Goal: Transaction & Acquisition: Subscribe to service/newsletter

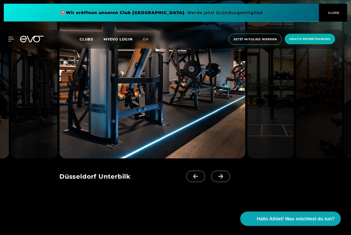
scroll to position [719, 0]
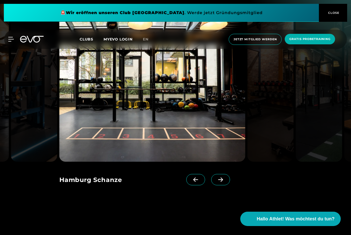
click at [306, 114] on img at bounding box center [318, 83] width 46 height 158
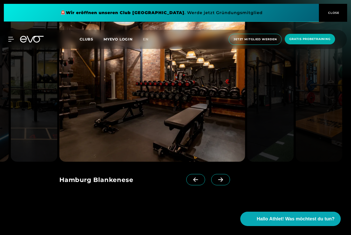
scroll to position [709, 0]
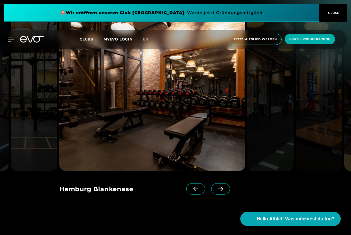
click at [195, 107] on img at bounding box center [152, 92] width 186 height 158
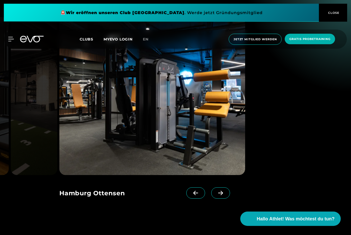
scroll to position [705, 0]
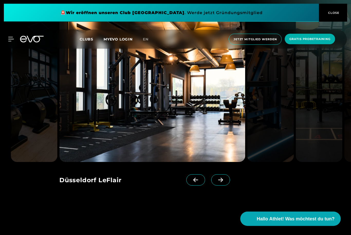
click at [220, 183] on icon at bounding box center [220, 180] width 9 height 5
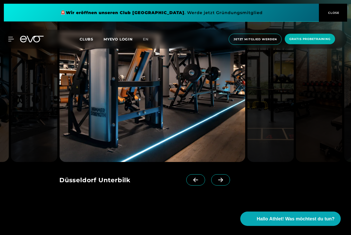
scroll to position [718, 0]
click at [221, 182] on icon at bounding box center [220, 180] width 9 height 5
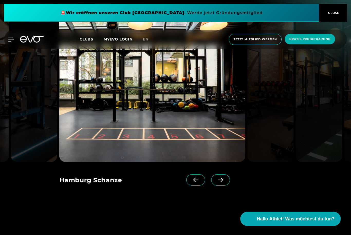
click at [220, 182] on icon at bounding box center [220, 180] width 9 height 5
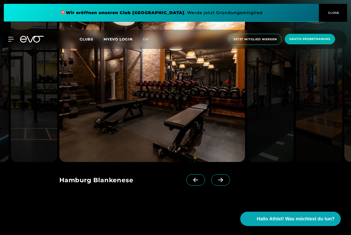
click at [226, 162] on img at bounding box center [152, 83] width 186 height 158
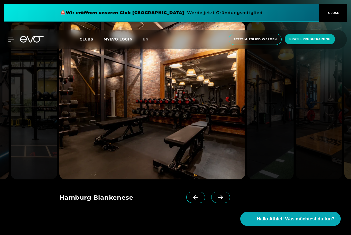
scroll to position [701, 0]
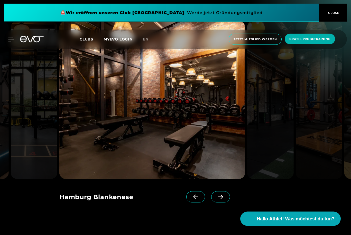
click at [334, 12] on span "CLOSE" at bounding box center [332, 13] width 13 height 5
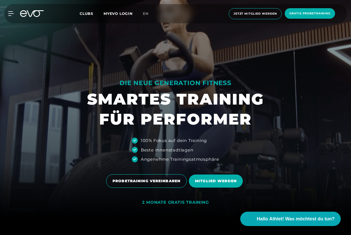
scroll to position [0, 0]
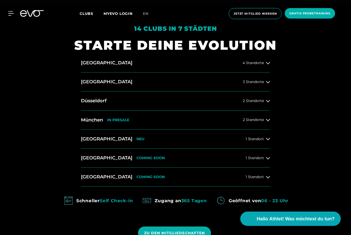
click at [264, 65] on div "4 Standorte" at bounding box center [255, 63] width 27 height 4
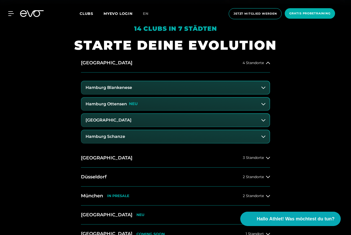
click at [257, 143] on button "Hamburg Schanze" at bounding box center [175, 136] width 188 height 13
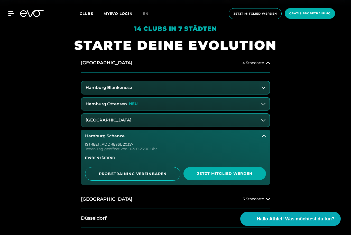
click at [224, 94] on button "Hamburg Blankenese" at bounding box center [175, 87] width 188 height 13
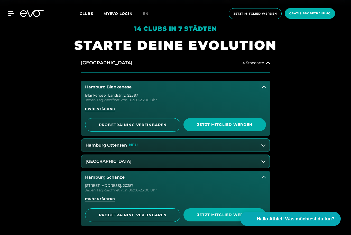
click at [227, 168] on button "[GEOGRAPHIC_DATA]" at bounding box center [175, 161] width 188 height 13
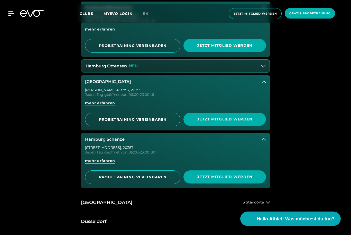
scroll to position [312, 0]
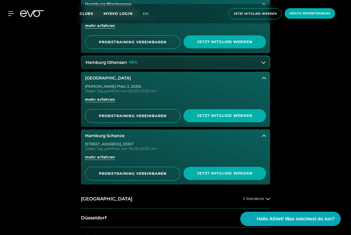
click at [256, 69] on button "Hamburg Ottensen NEU" at bounding box center [175, 62] width 188 height 13
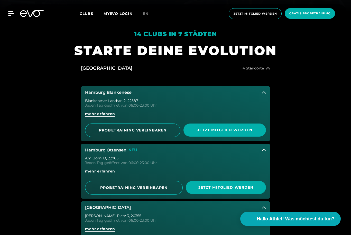
scroll to position [216, 0]
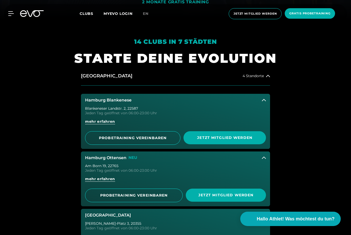
click at [13, 10] on div "MyEVO Login Über EVO Mitgliedschaften Probetraining TAGESPASS EVO Studios [GEOG…" at bounding box center [175, 13] width 348 height 19
click at [14, 13] on icon at bounding box center [11, 13] width 6 height 5
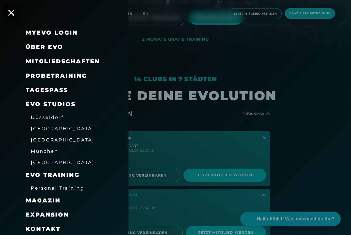
scroll to position [178, 0]
click at [36, 60] on span "Mitgliedschaften" at bounding box center [63, 61] width 74 height 7
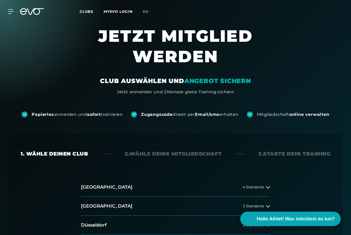
click at [9, 8] on div "MyEVO Login Über EVO Mitgliedschaften Probetraining TAGESPASS EVO Studios [GEOG…" at bounding box center [175, 11] width 348 height 15
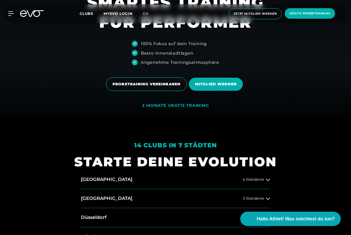
scroll to position [123, 0]
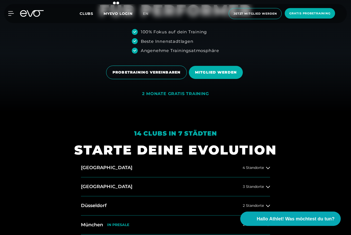
click at [196, 75] on span "MITGLIED WERDEN" at bounding box center [216, 72] width 42 height 5
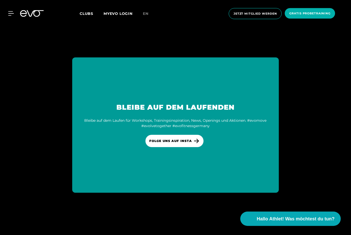
scroll to position [2938, 0]
